Goal: Information Seeking & Learning: Find specific page/section

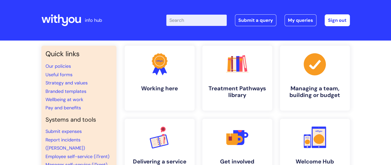
click at [200, 20] on input "Enter your search term here..." at bounding box center [196, 20] width 60 height 11
type input "job description"
click button "Search" at bounding box center [0, 0] width 0 height 0
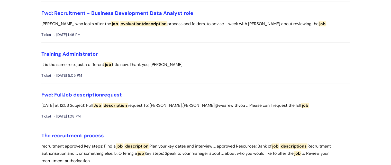
scroll to position [118, 0]
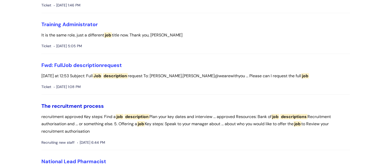
click at [92, 103] on link "The recruitment process" at bounding box center [72, 106] width 63 height 7
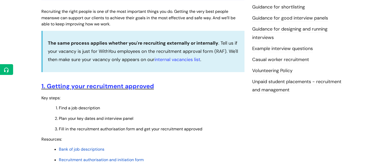
scroll to position [145, 0]
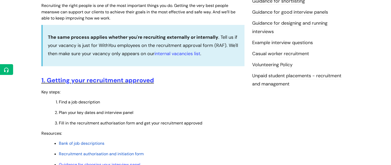
click at [83, 145] on span "Bank of job descriptions" at bounding box center [82, 143] width 46 height 5
